Goal: Communication & Community: Answer question/provide support

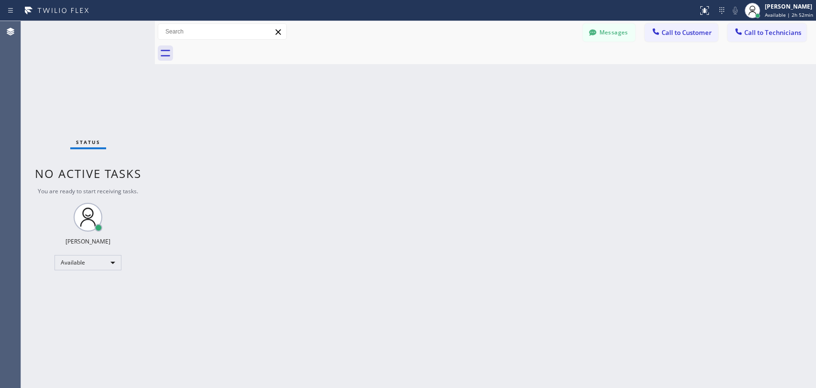
click at [760, 30] on span "Call to Technicians" at bounding box center [772, 32] width 57 height 9
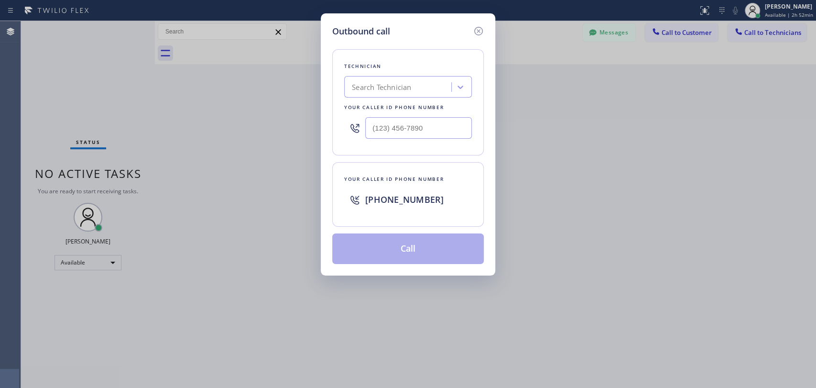
click at [358, 79] on div "Search Technician" at bounding box center [399, 87] width 104 height 17
type input "serg"
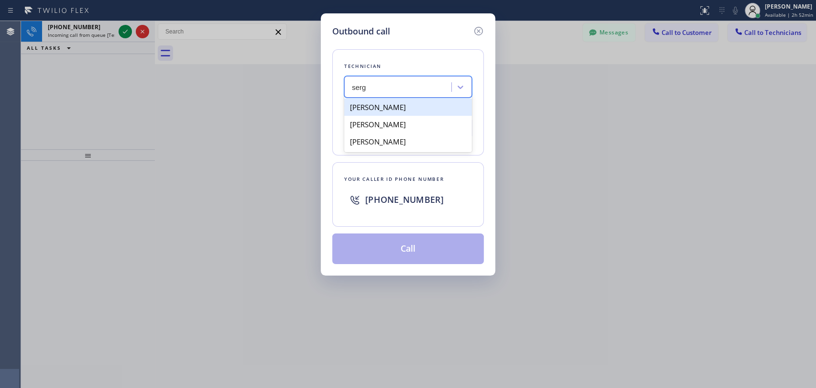
click at [415, 109] on div "[PERSON_NAME]" at bounding box center [408, 106] width 128 height 17
type input "(323) 304-1325"
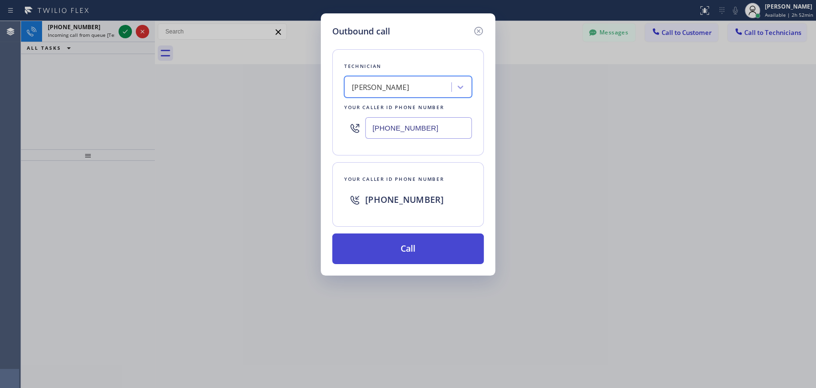
click at [417, 245] on button "Call" at bounding box center [408, 248] width 152 height 31
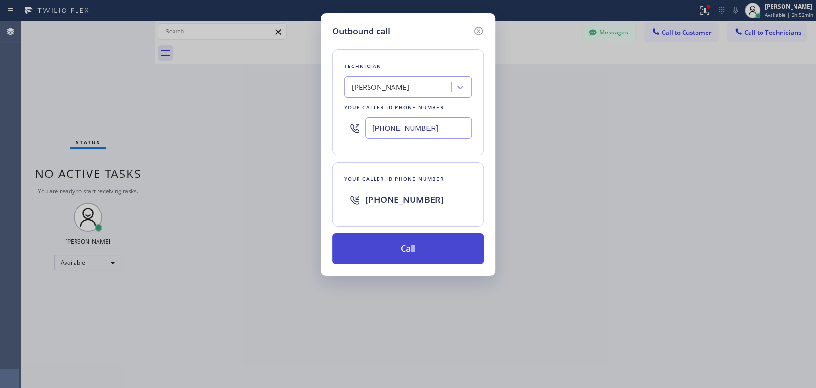
click at [416, 258] on button "Call" at bounding box center [408, 248] width 152 height 31
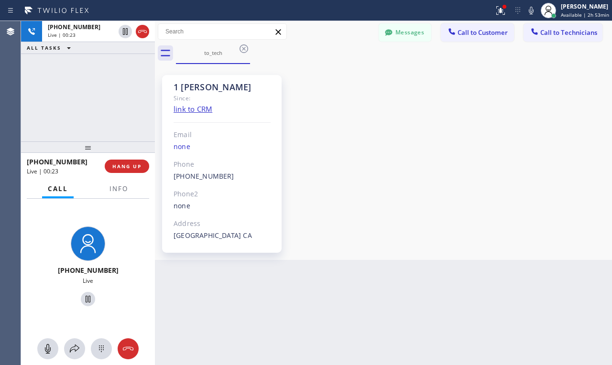
drag, startPoint x: 506, startPoint y: 179, endPoint x: 420, endPoint y: 139, distance: 94.5
click at [506, 179] on div "1 Sergey Since: link to CRM Email none Phone (323) 304-1325 Outbound call Techn…" at bounding box center [383, 161] width 452 height 191
click at [120, 166] on span "HANG UP" at bounding box center [126, 166] width 29 height 7
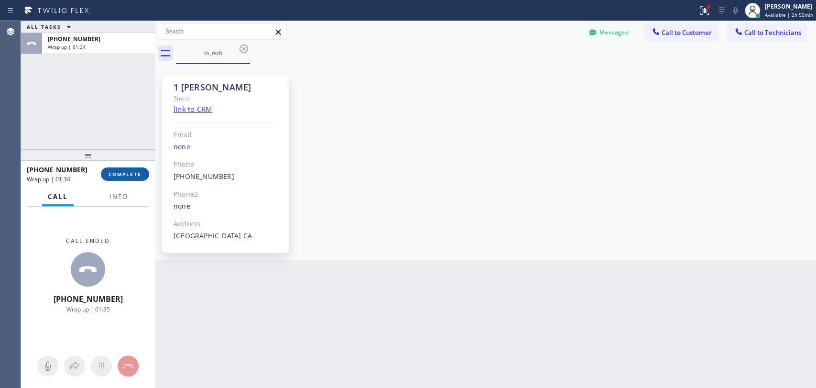
click at [137, 173] on span "COMPLETE" at bounding box center [125, 174] width 33 height 7
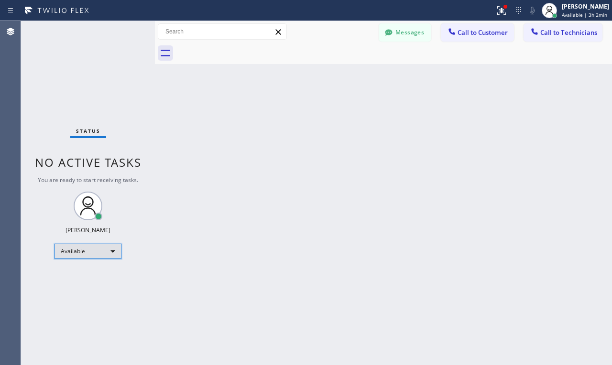
click at [97, 250] on div "Available" at bounding box center [88, 251] width 67 height 15
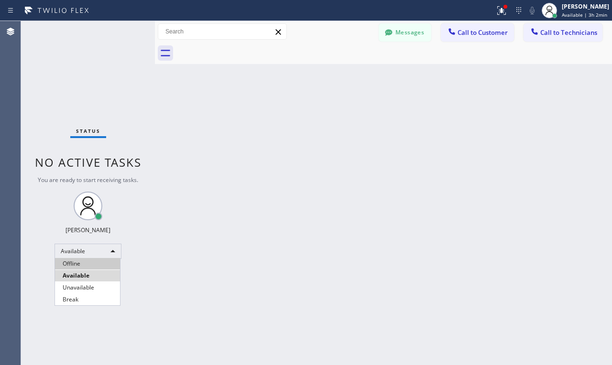
click at [89, 267] on li "Offline" at bounding box center [87, 263] width 65 height 11
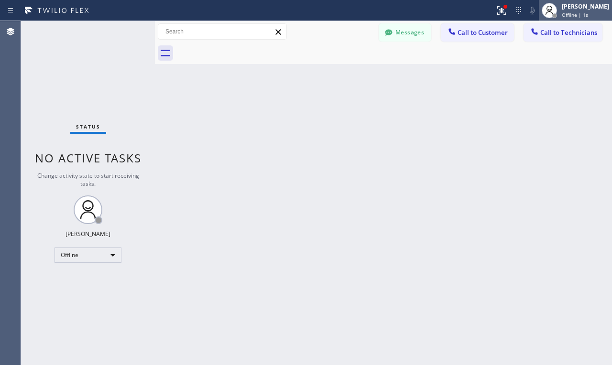
click at [573, 15] on span "Offline | 1s" at bounding box center [575, 14] width 26 height 7
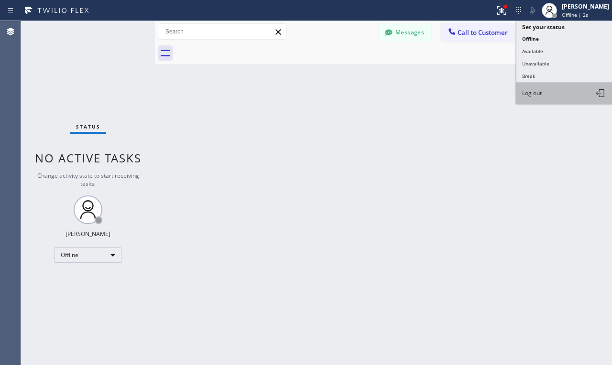
click at [553, 99] on button "Log out" at bounding box center [564, 93] width 96 height 21
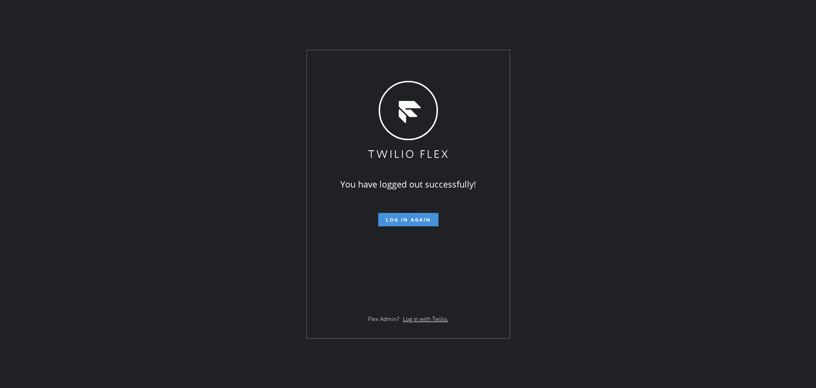
click at [414, 223] on button "Log in again" at bounding box center [408, 219] width 60 height 13
click at [396, 219] on span "Log in again" at bounding box center [408, 219] width 45 height 7
click at [410, 217] on span "Log in again" at bounding box center [408, 219] width 45 height 7
click at [399, 226] on div "You have logged out successfully! Log in again Flex Admin? Log in with Twilio." at bounding box center [408, 194] width 203 height 288
click at [398, 222] on span "Log in again" at bounding box center [408, 219] width 45 height 7
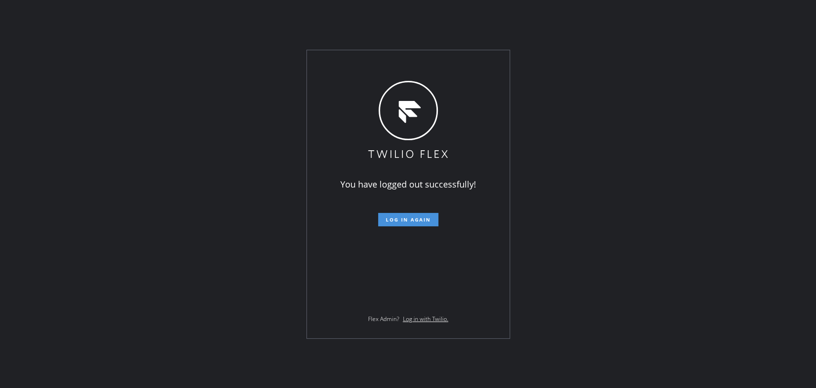
click at [398, 221] on span "Log in again" at bounding box center [408, 219] width 45 height 7
click at [394, 219] on span "Log in again" at bounding box center [408, 219] width 45 height 7
click at [386, 219] on span "Log in again" at bounding box center [408, 219] width 45 height 7
click at [415, 219] on span "Log in again" at bounding box center [408, 219] width 45 height 7
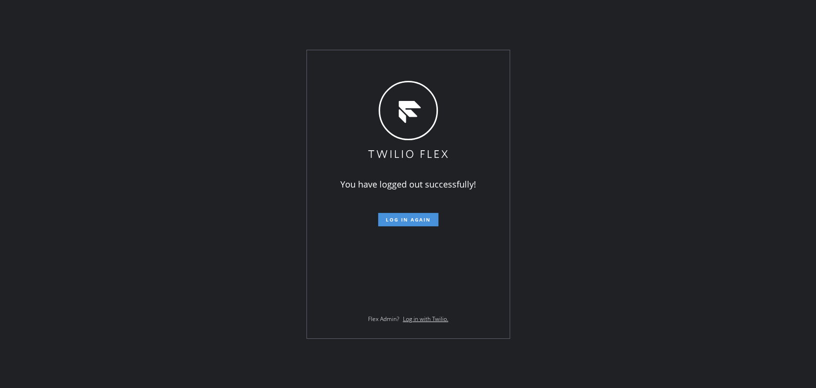
click at [408, 218] on span "Log in again" at bounding box center [408, 219] width 45 height 7
click at [407, 218] on span "Log in again" at bounding box center [408, 219] width 45 height 7
click at [404, 222] on span "Log in again" at bounding box center [408, 219] width 45 height 7
click at [404, 221] on span "Log in again" at bounding box center [408, 219] width 45 height 7
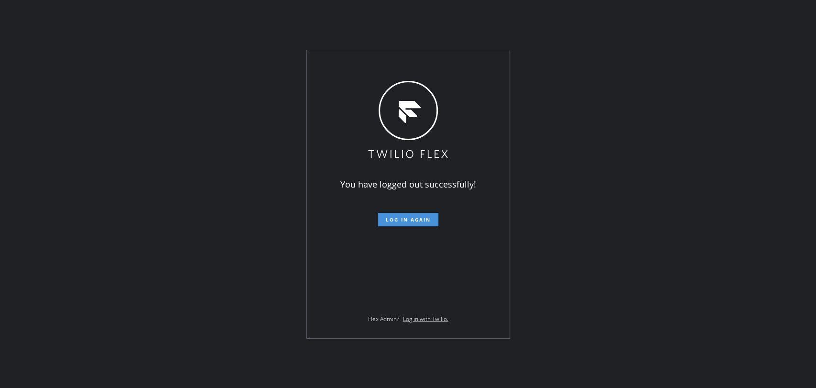
click at [404, 221] on span "Log in again" at bounding box center [408, 219] width 45 height 7
click at [402, 219] on span "Log in again" at bounding box center [408, 219] width 45 height 7
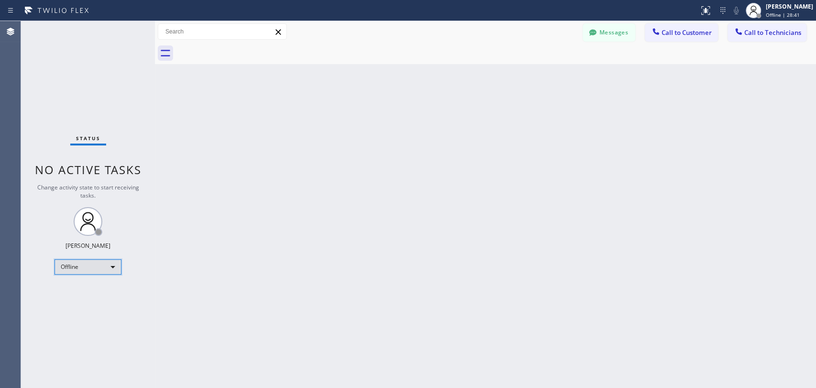
click at [115, 267] on div "Offline" at bounding box center [88, 266] width 67 height 15
click at [90, 292] on li "Available" at bounding box center [87, 290] width 65 height 11
click at [753, 35] on span "Call to Technicians" at bounding box center [772, 32] width 57 height 9
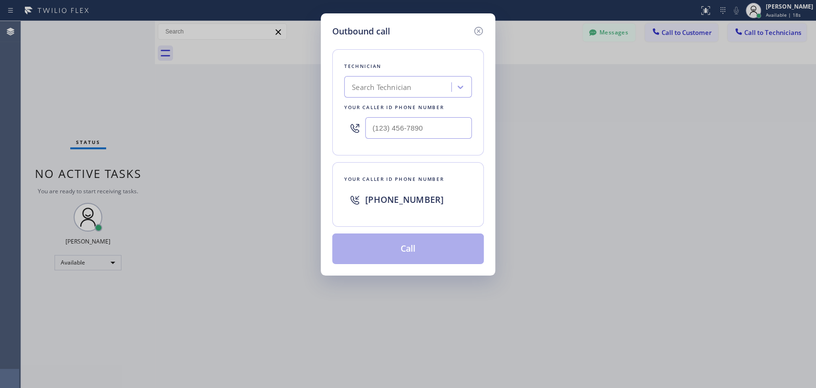
click at [425, 89] on div "Search Technician" at bounding box center [399, 87] width 104 height 17
type input "vadim"
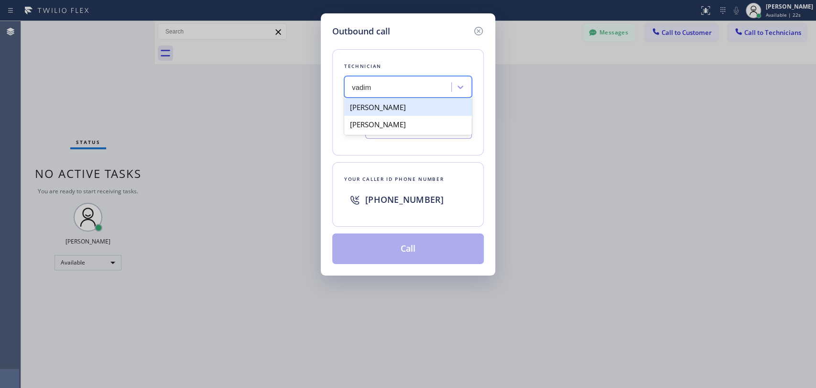
click at [403, 109] on div "[PERSON_NAME]" at bounding box center [408, 106] width 128 height 17
type input "[PHONE_NUMBER]"
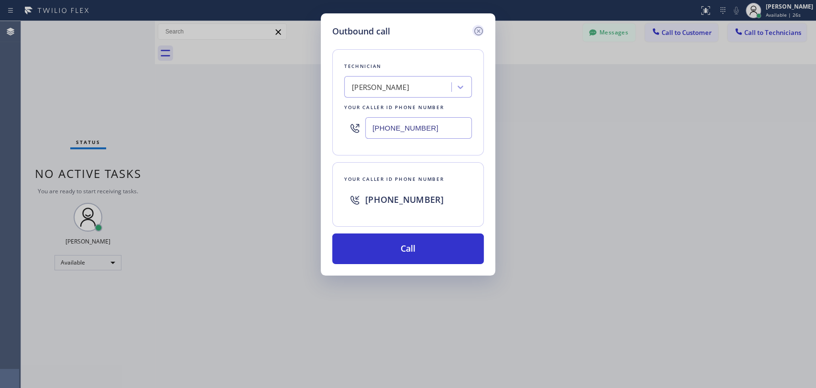
click at [482, 30] on icon at bounding box center [478, 30] width 11 height 11
